Goal: Task Accomplishment & Management: Complete application form

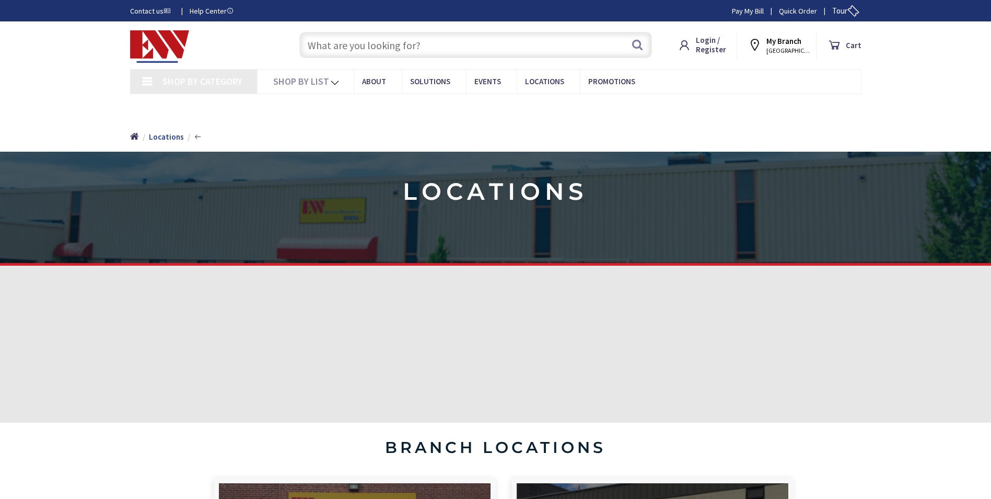
type input "[PERSON_NAME][GEOGRAPHIC_DATA], [GEOGRAPHIC_DATA]"
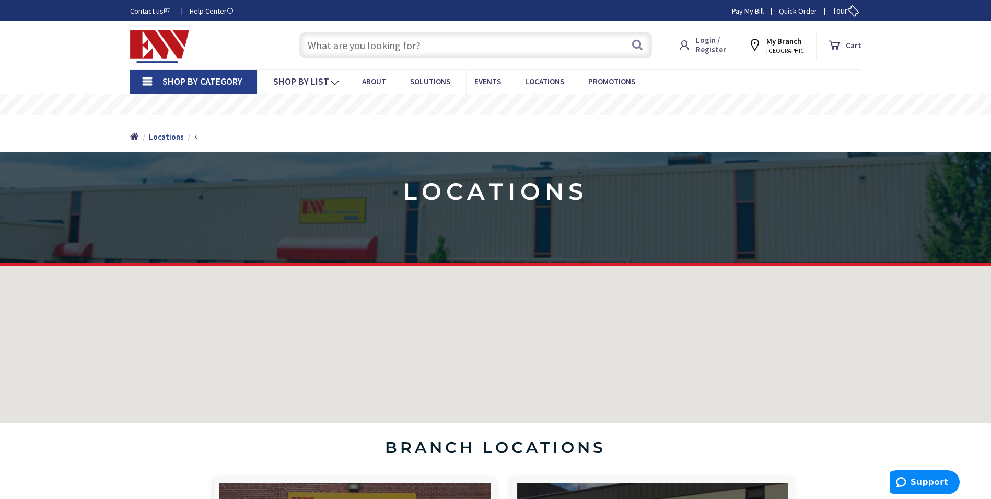
click at [717, 48] on span "Login / Register" at bounding box center [711, 44] width 30 height 19
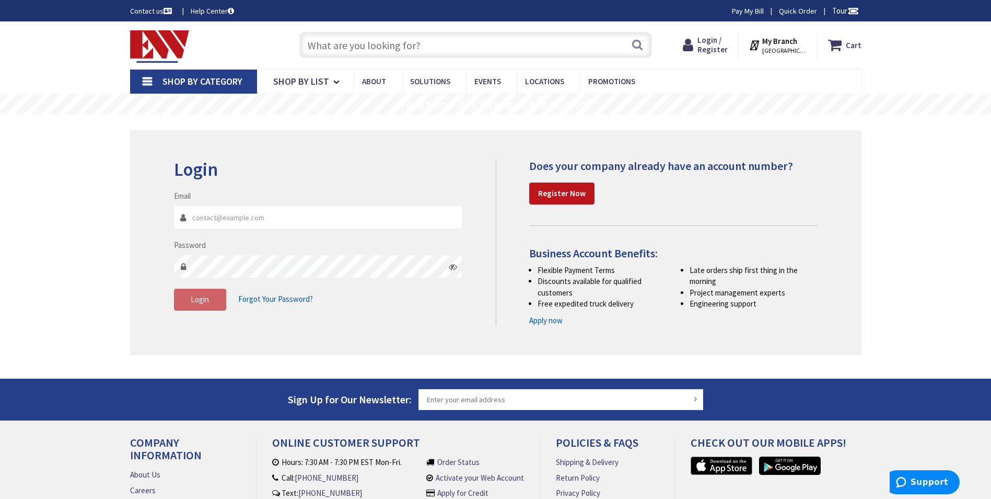
click at [306, 222] on input "Email" at bounding box center [318, 217] width 289 height 24
type input "john.scheyd@southwindsor-ct.gov"
click at [569, 193] on strong "Register Now" at bounding box center [562, 193] width 48 height 10
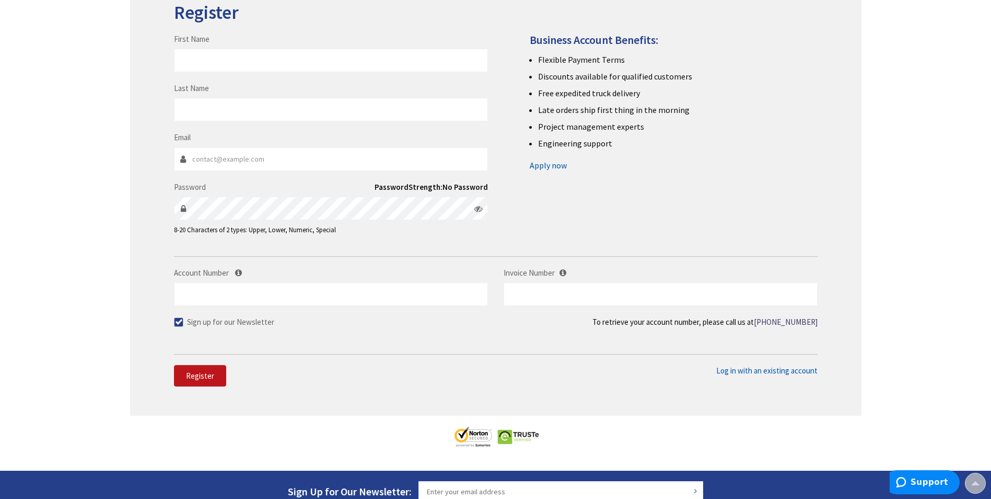
scroll to position [105, 0]
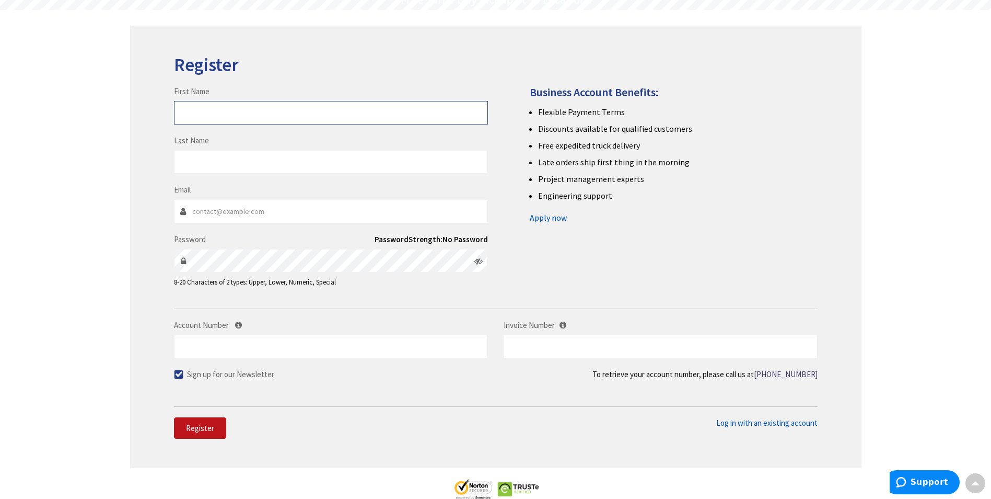
click at [287, 112] on input "First Name" at bounding box center [331, 113] width 314 height 24
type input "John"
type input "Scheyd"
type input "john.scheyd@southwindsor-ct.gov"
click at [156, 250] on div "Register First Name John Last Name Scheyd Email john.scheyd@southwindsor-ct.gov…" at bounding box center [496, 247] width 732 height 442
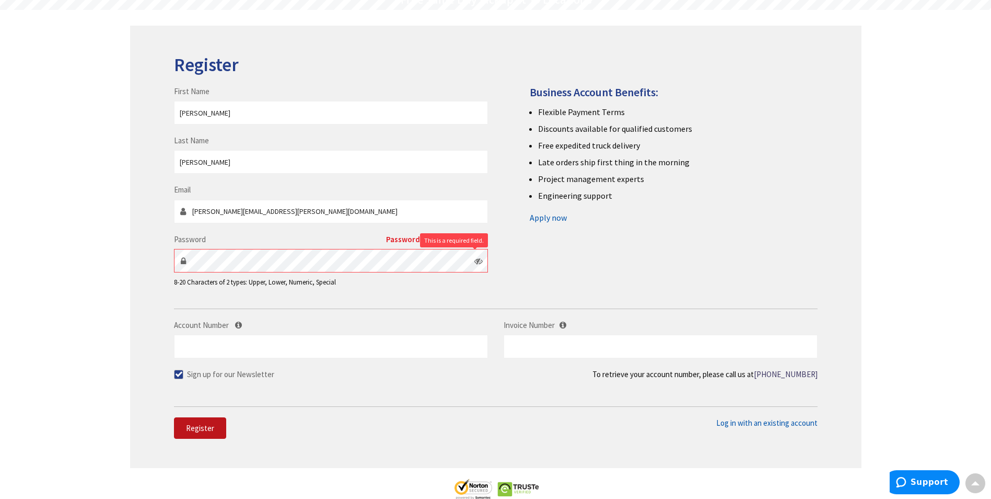
scroll to position [0, 0]
